Goal: Task Accomplishment & Management: Use online tool/utility

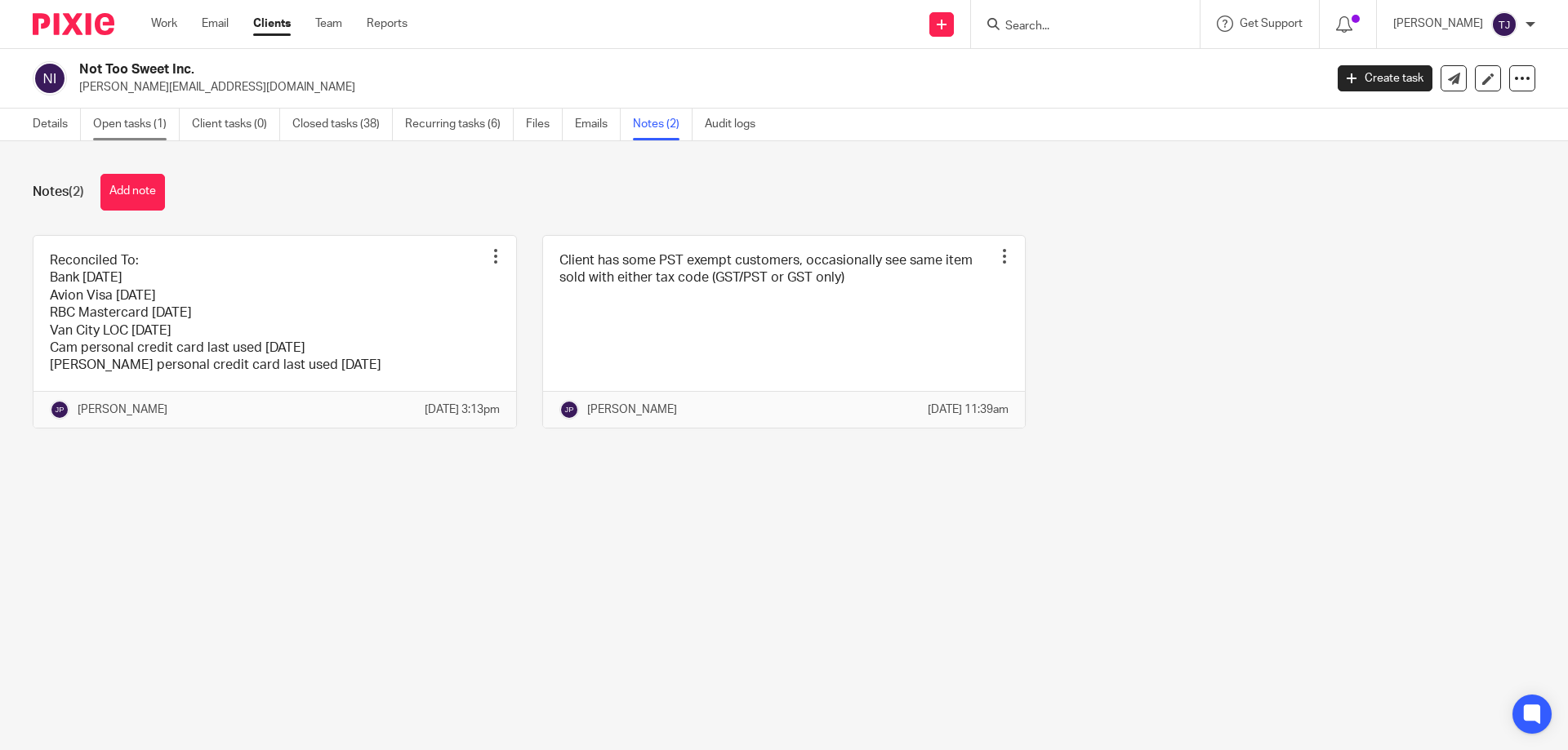
click at [128, 117] on link "Open tasks (1)" at bounding box center [136, 124] width 87 height 32
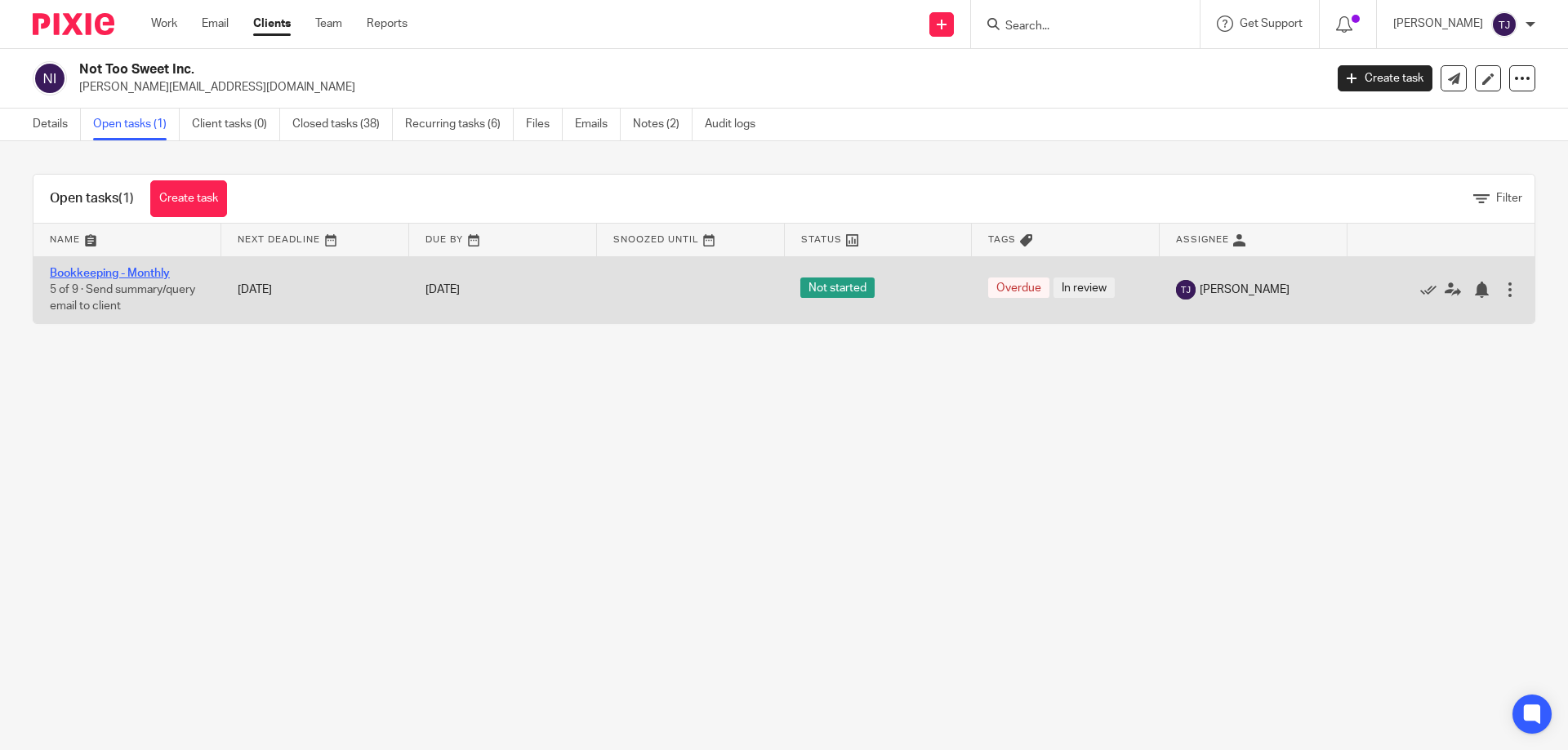
click at [115, 268] on link "Bookkeeping - Monthly" at bounding box center [110, 273] width 120 height 11
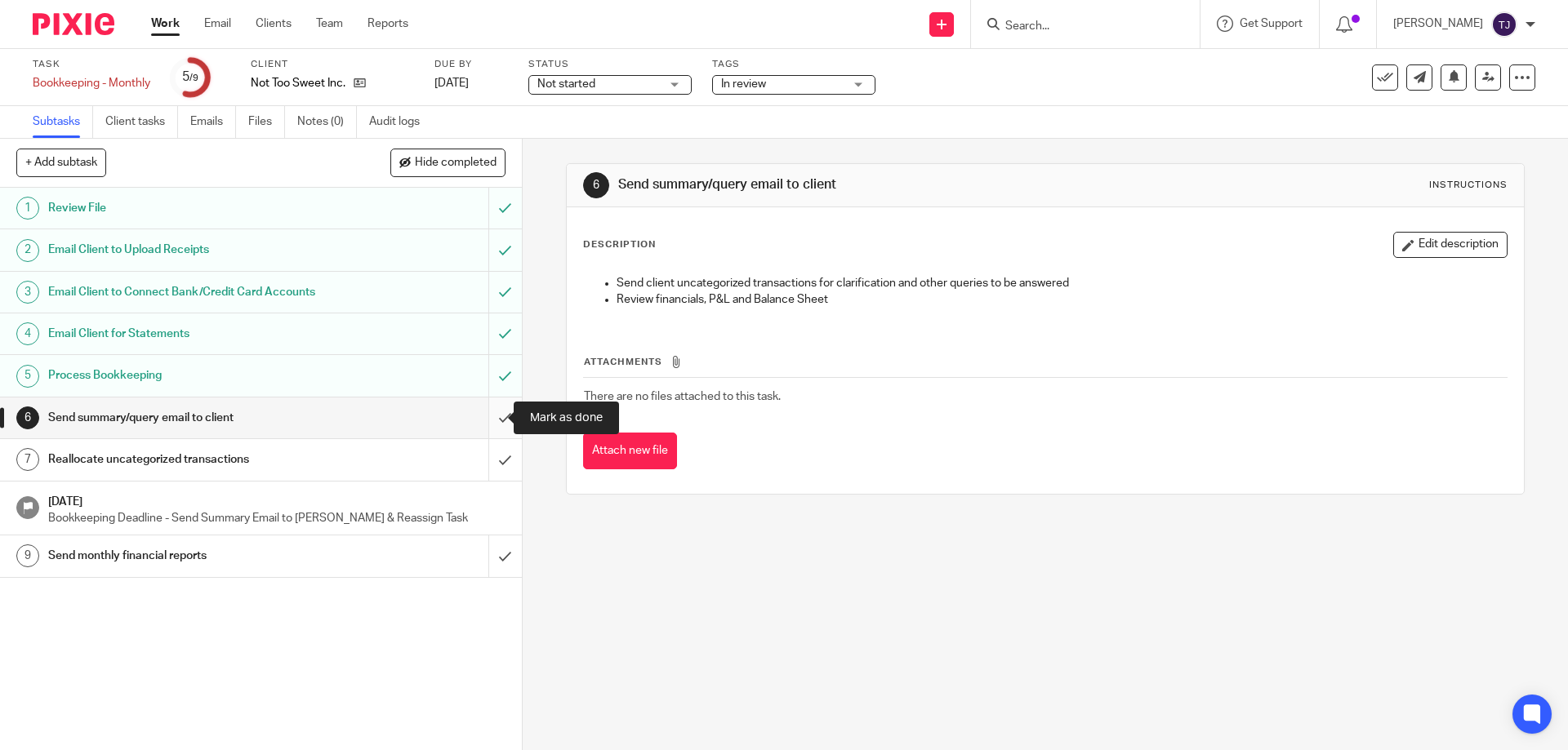
click at [488, 415] on input "submit" at bounding box center [260, 418] width 522 height 41
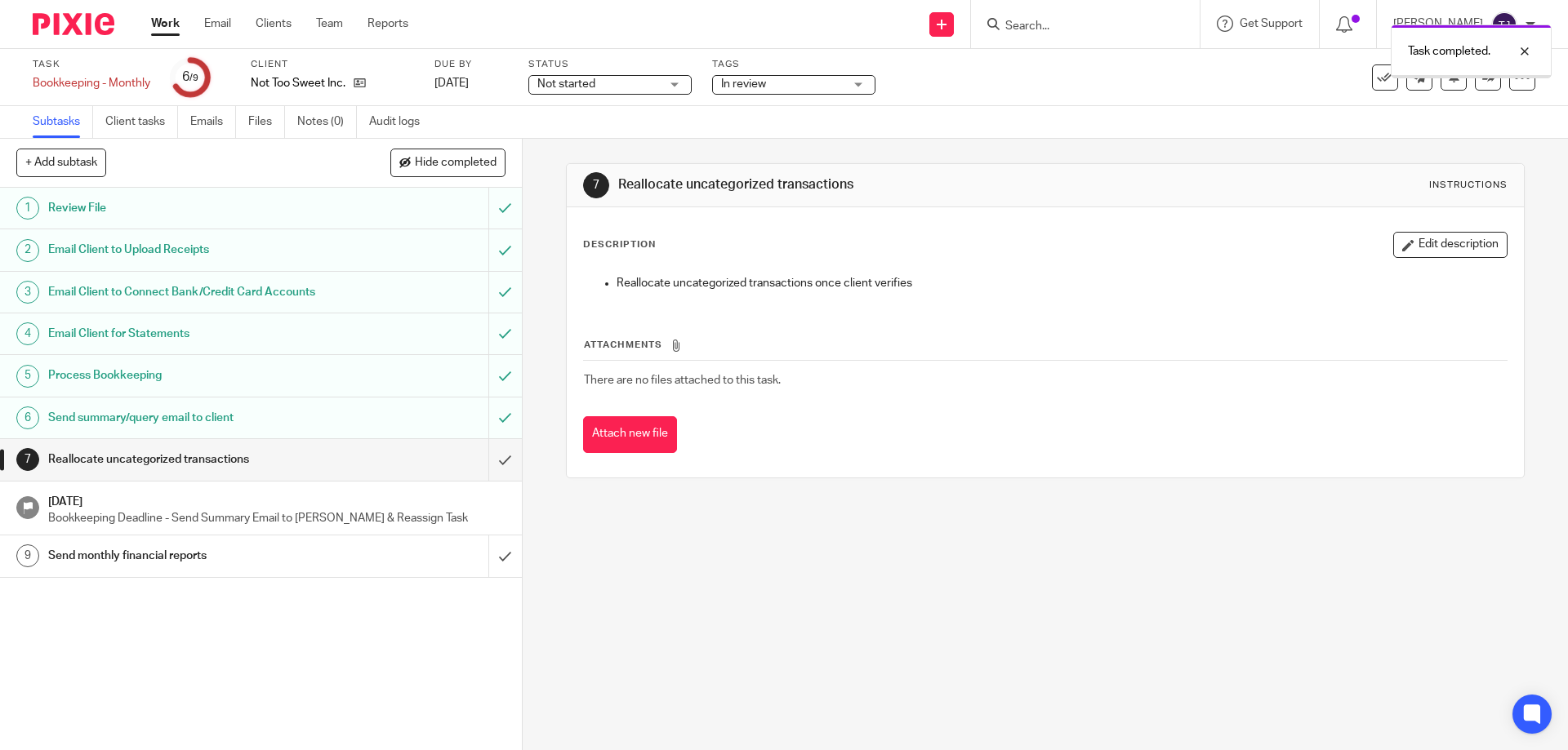
click at [490, 456] on input "submit" at bounding box center [260, 460] width 522 height 41
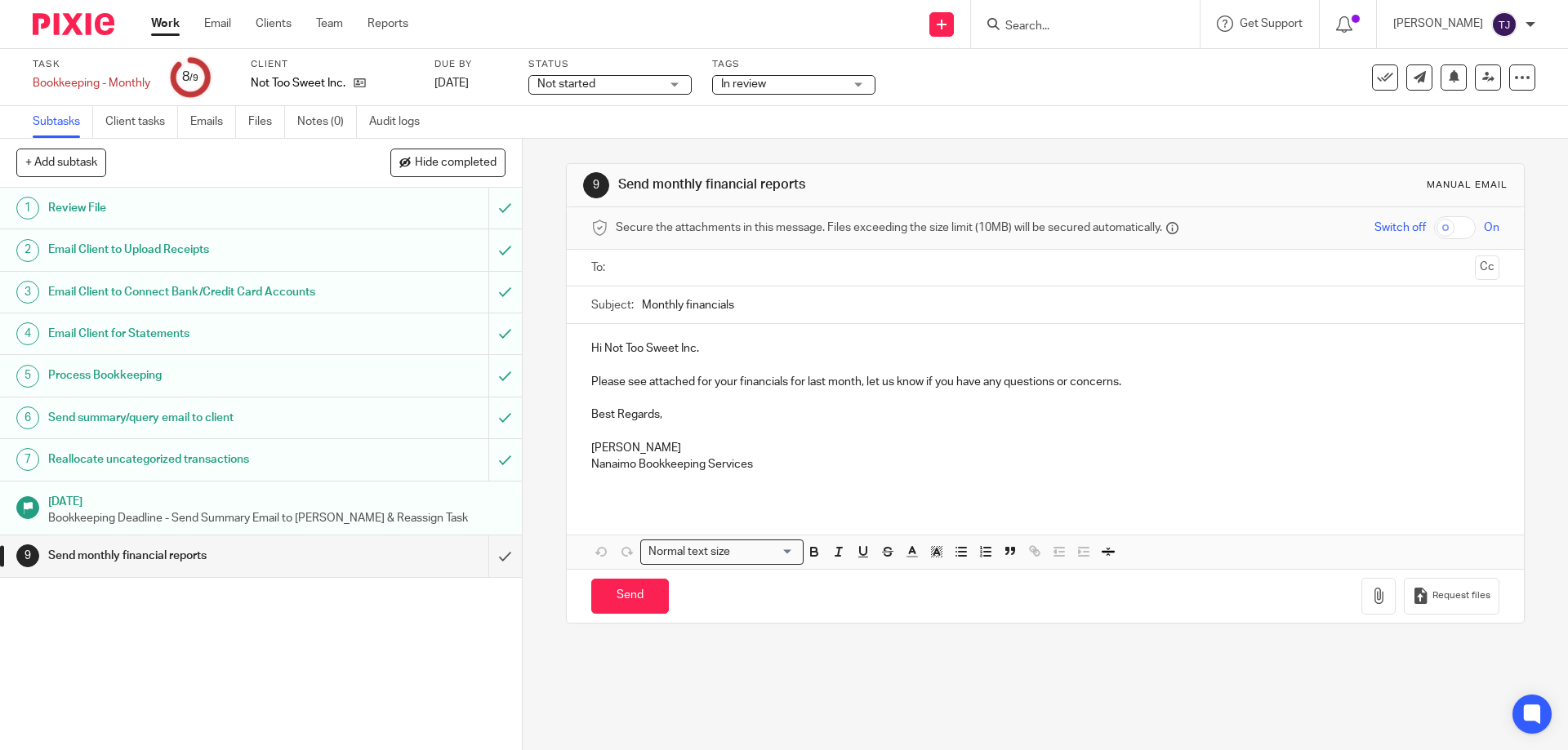
click at [662, 269] on input "text" at bounding box center [1044, 268] width 846 height 19
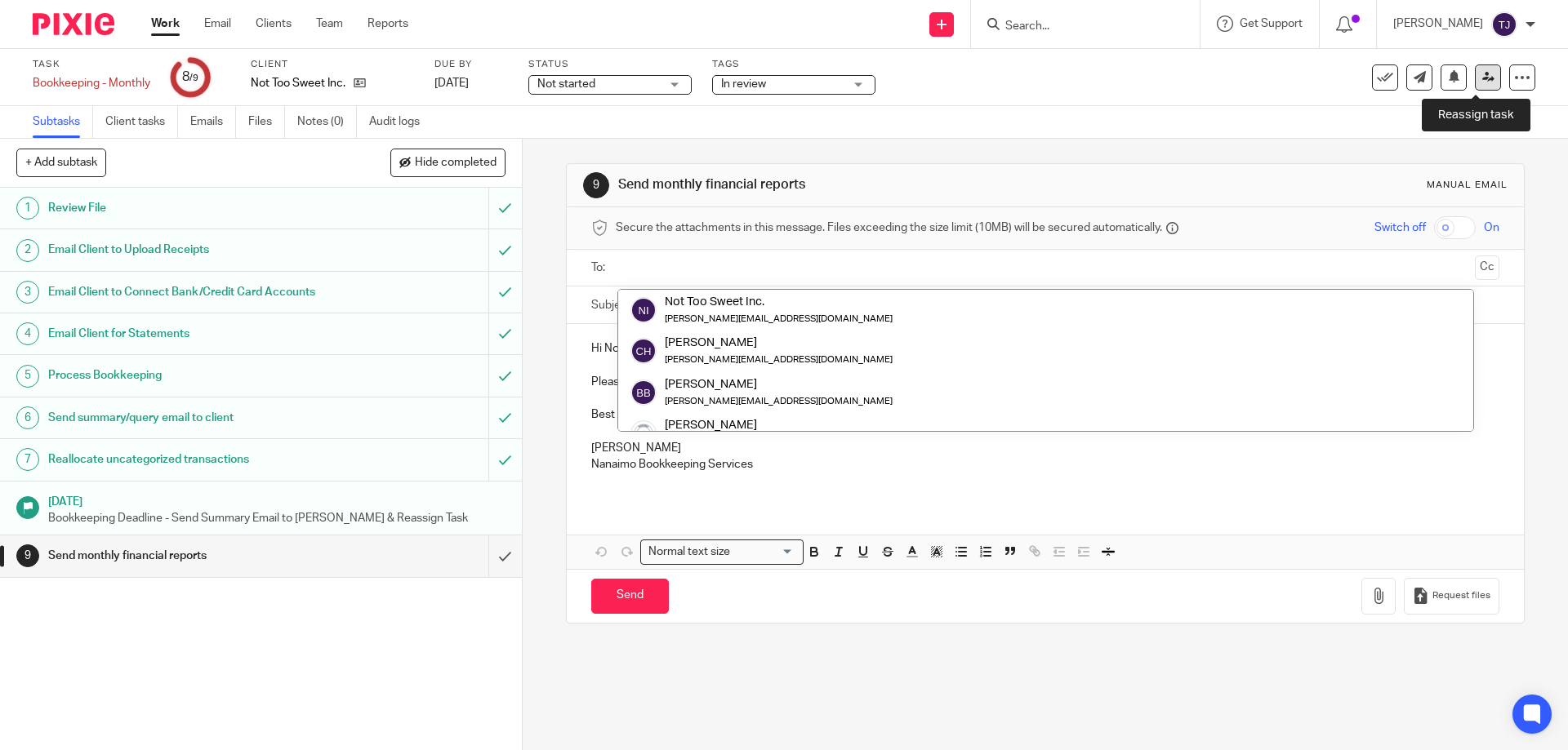
click at [1482, 75] on icon at bounding box center [1488, 77] width 12 height 12
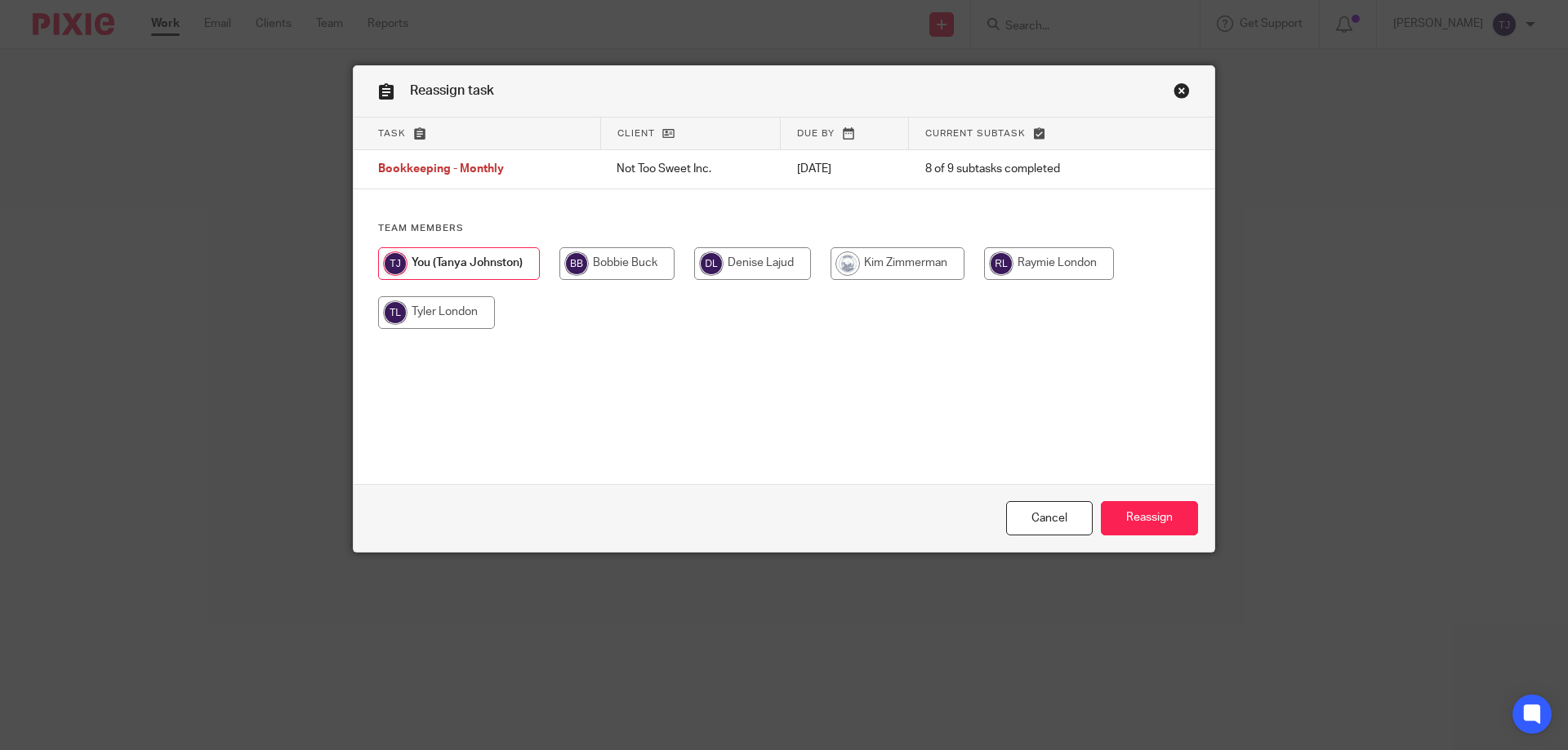
click at [1057, 259] on input "radio" at bounding box center [1049, 264] width 130 height 33
radio input "true"
click at [1114, 523] on input "Reassign" at bounding box center [1149, 518] width 97 height 35
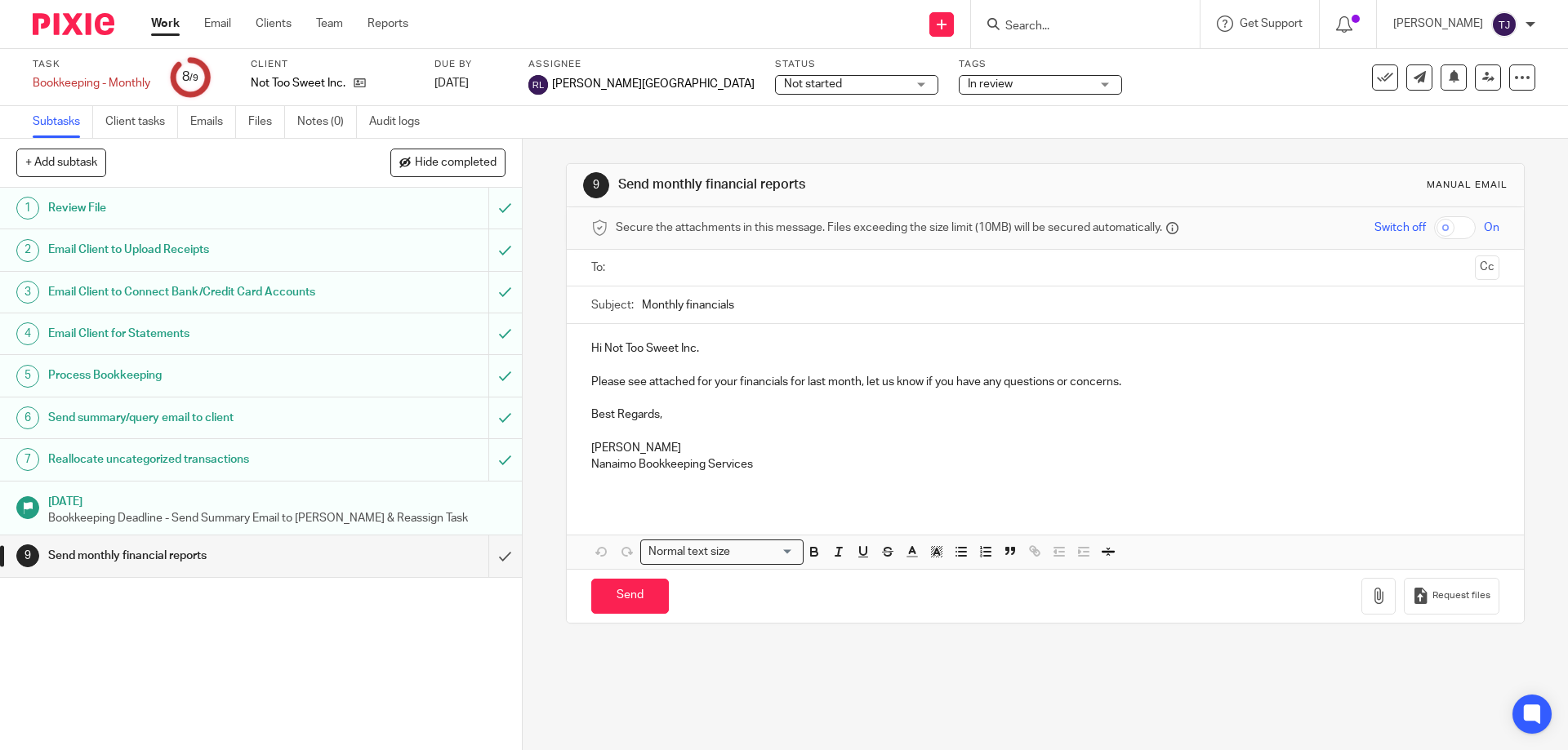
click at [89, 26] on img at bounding box center [73, 24] width 82 height 22
